Goal: Contribute content

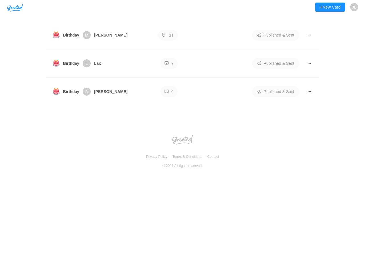
click at [182, 137] on img at bounding box center [182, 140] width 21 height 10
click at [15, 7] on img "button" at bounding box center [15, 8] width 16 height 8
click at [330, 7] on button "New Card" at bounding box center [330, 7] width 30 height 9
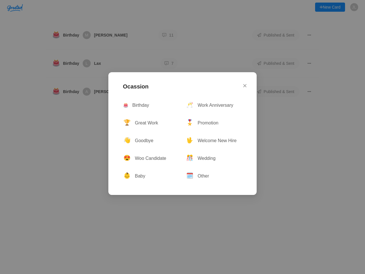
click at [354, 7] on div "Ocassion Birthday 🥂 Work Anniversary 🏆 Great Work 🎖 Promotion 👋 Goodbye 🖖 Welco…" at bounding box center [182, 137] width 365 height 274
click at [182, 35] on div "Ocassion Birthday 🥂 Work Anniversary 🏆 Great Work 🎖 Promotion 👋 Goodbye 🖖 Welco…" at bounding box center [182, 137] width 365 height 274
